Goal: Find specific page/section: Find specific page/section

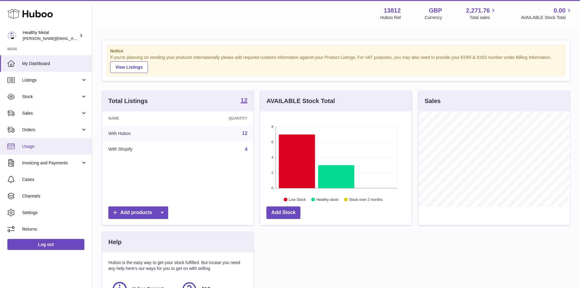
scroll to position [95, 151]
click at [25, 151] on link "Usage" at bounding box center [46, 146] width 92 height 17
click at [34, 142] on link "Usage" at bounding box center [46, 146] width 92 height 17
